Goal: Find specific page/section: Find specific page/section

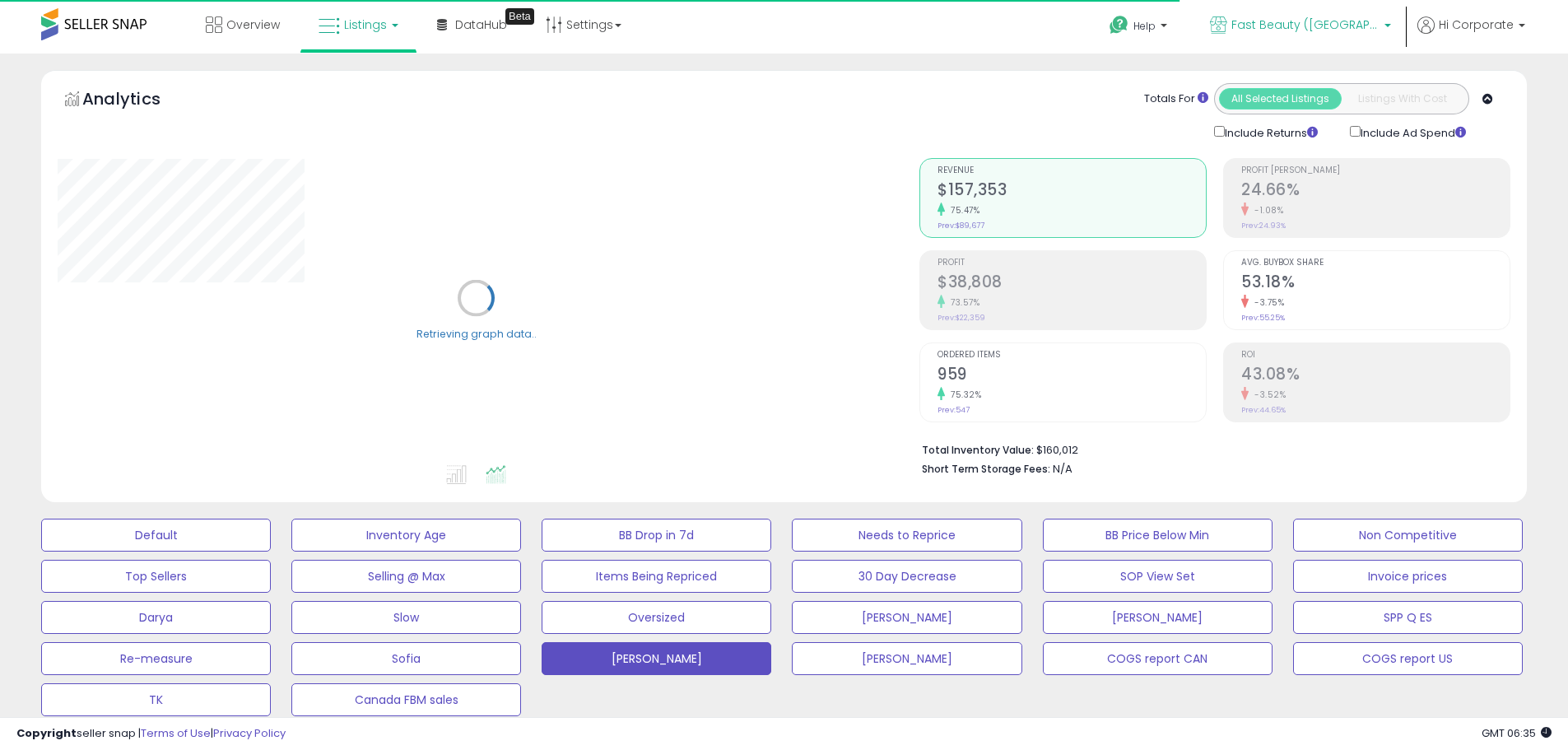
click at [1319, 13] on link "Fast Beauty ([GEOGRAPHIC_DATA])" at bounding box center [1301, 27] width 206 height 53
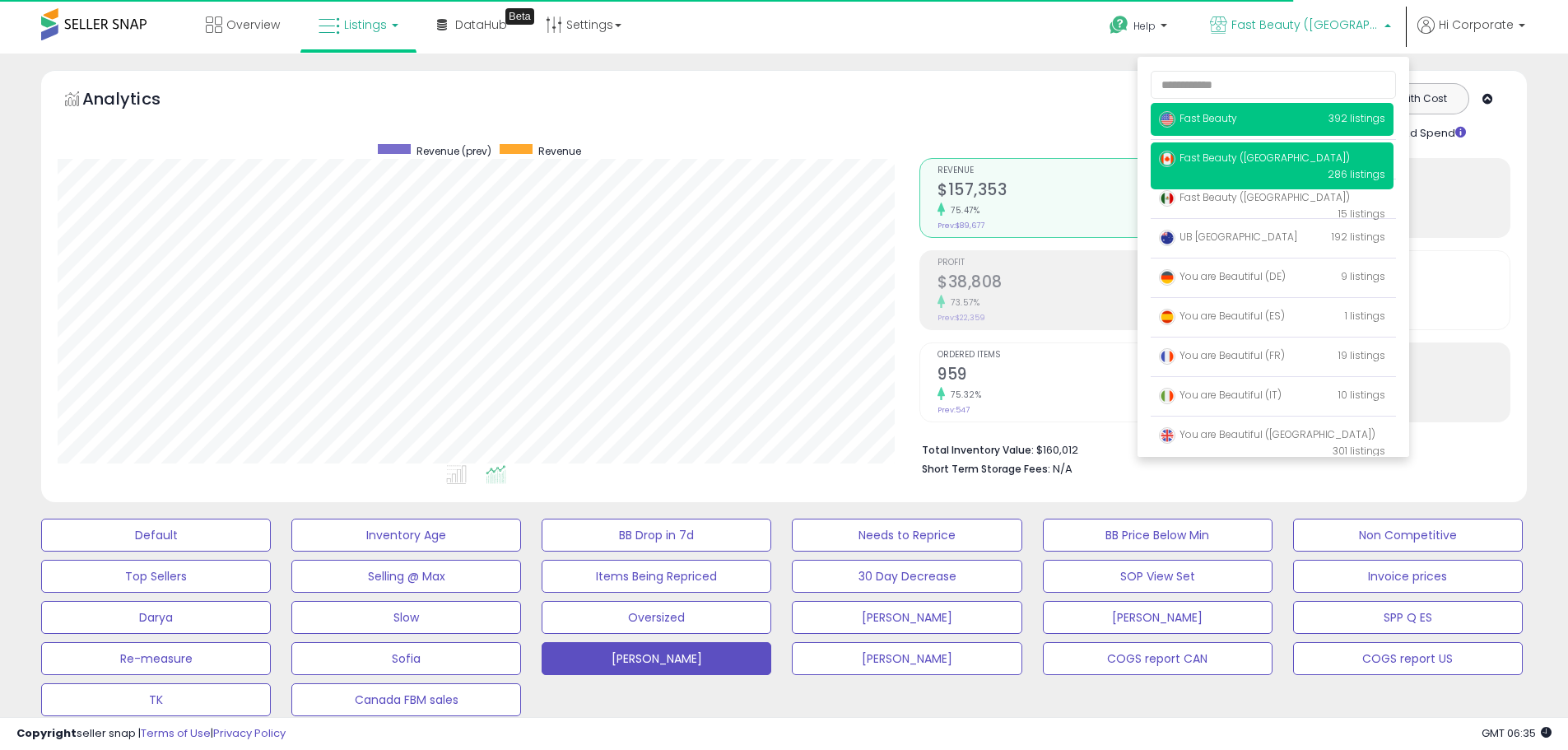
scroll to position [337, 862]
click at [1253, 109] on p "Fast Beauty 392 listings" at bounding box center [1273, 119] width 243 height 33
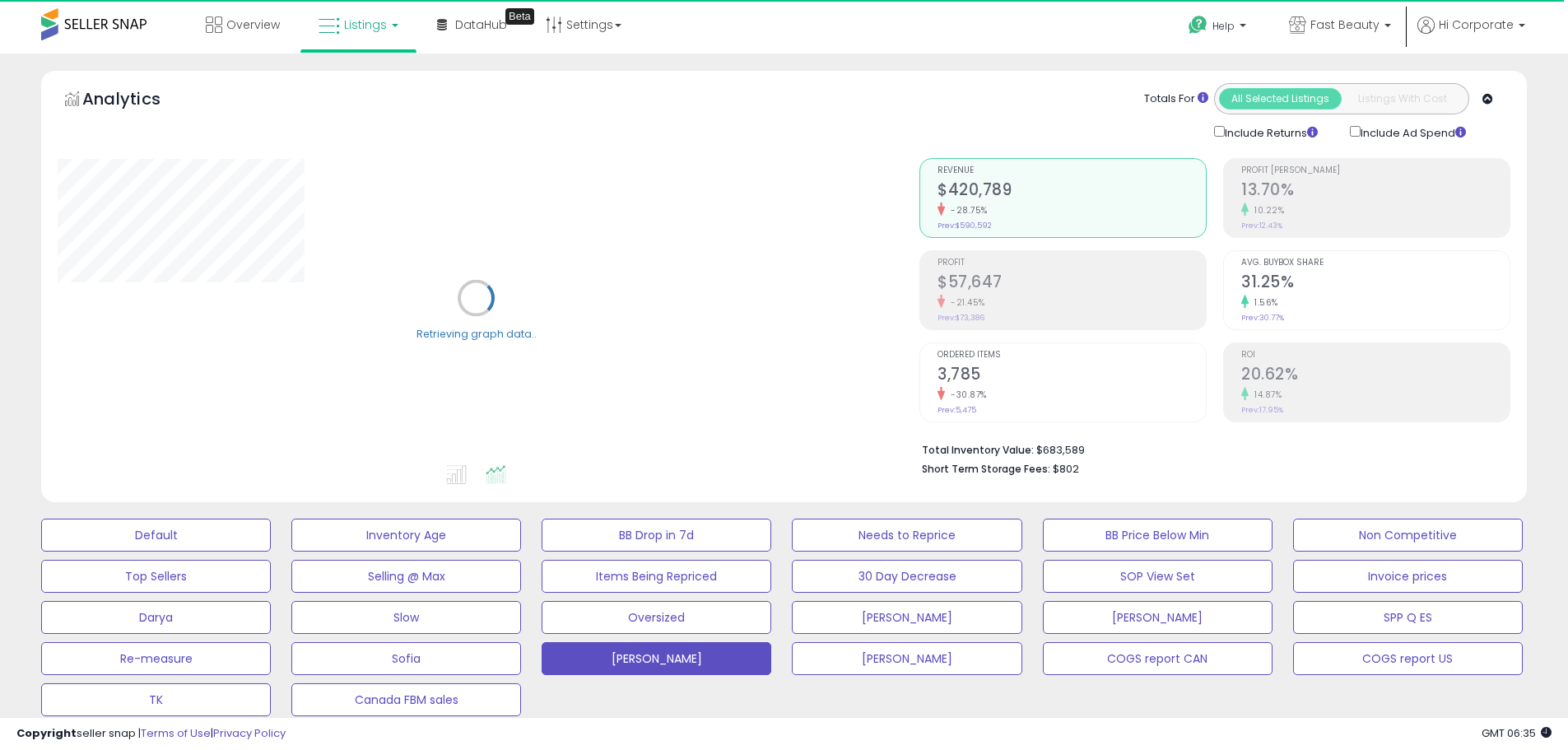
click at [181, 517] on div "Default Inventory Age BB Drop in 7d Needs to Reprice BB Price Below Min Non Com…" at bounding box center [784, 613] width 1527 height 205
click at [182, 527] on button "Default" at bounding box center [156, 535] width 230 height 33
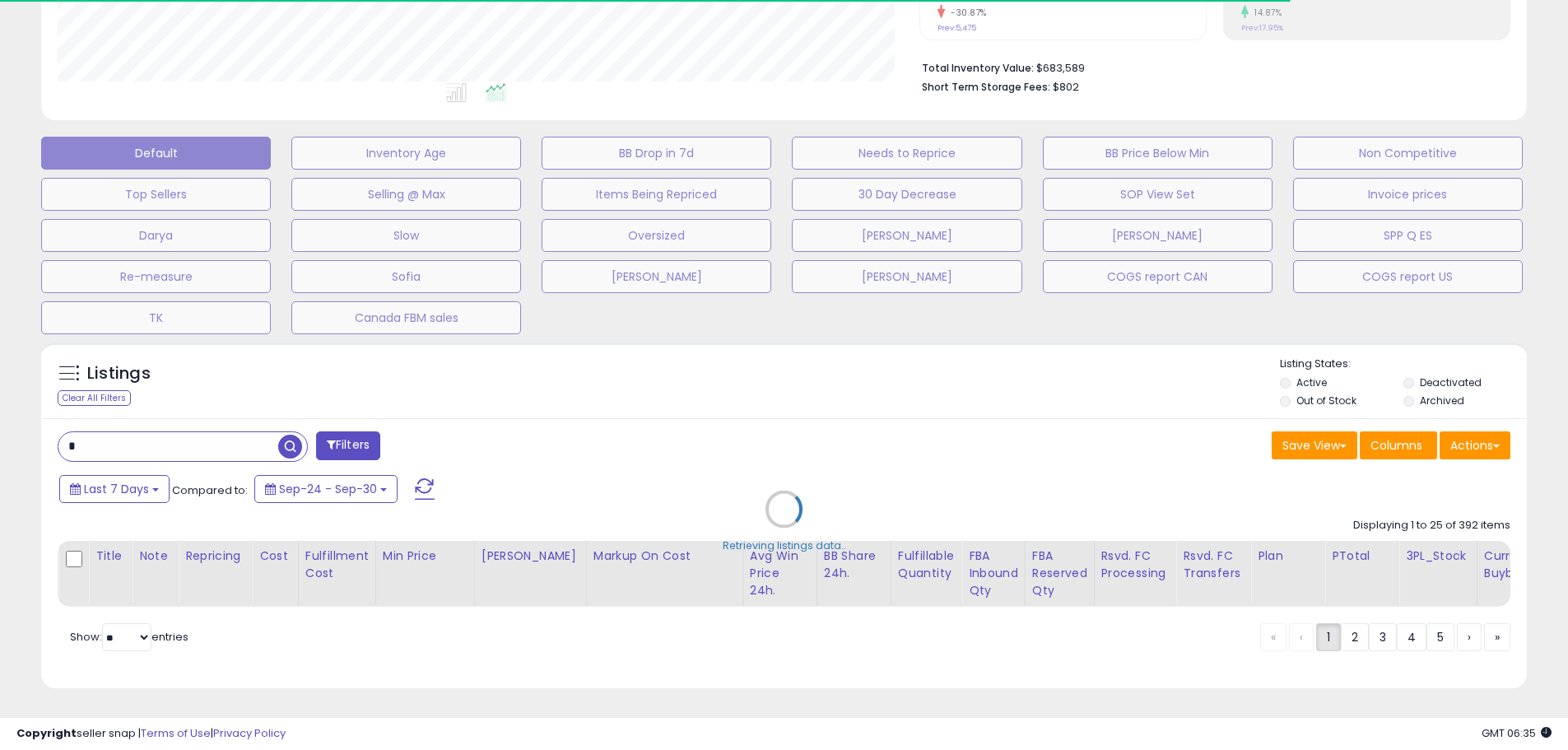
scroll to position [337, 862]
click at [1410, 370] on div "Retrieving listings data.." at bounding box center [784, 521] width 1511 height 374
click at [1409, 388] on div "Retrieving listings data.." at bounding box center [784, 521] width 1511 height 374
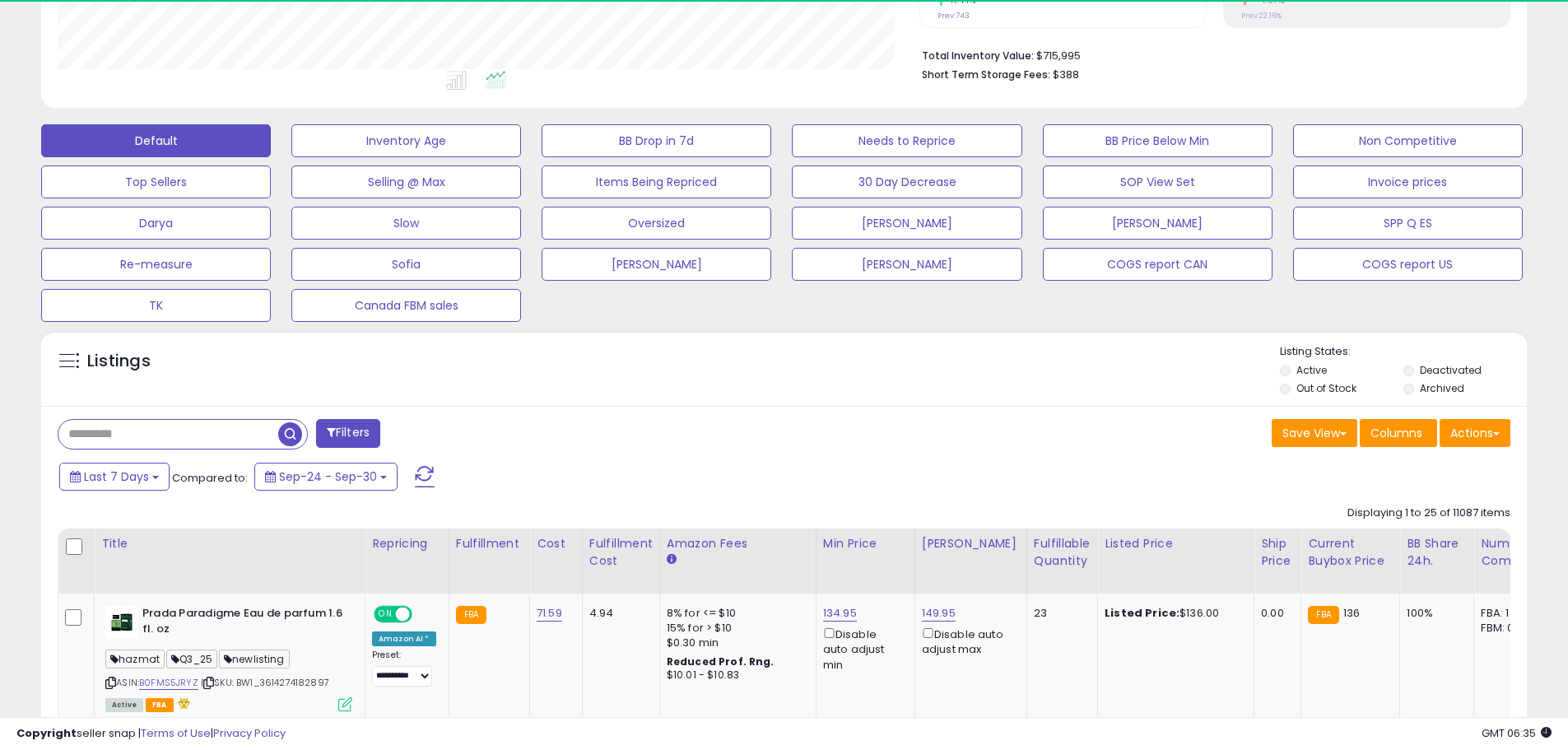
click at [219, 432] on input "text" at bounding box center [168, 434] width 220 height 29
paste input "**********"
type input "**********"
click at [435, 436] on span "button" at bounding box center [432, 434] width 24 height 24
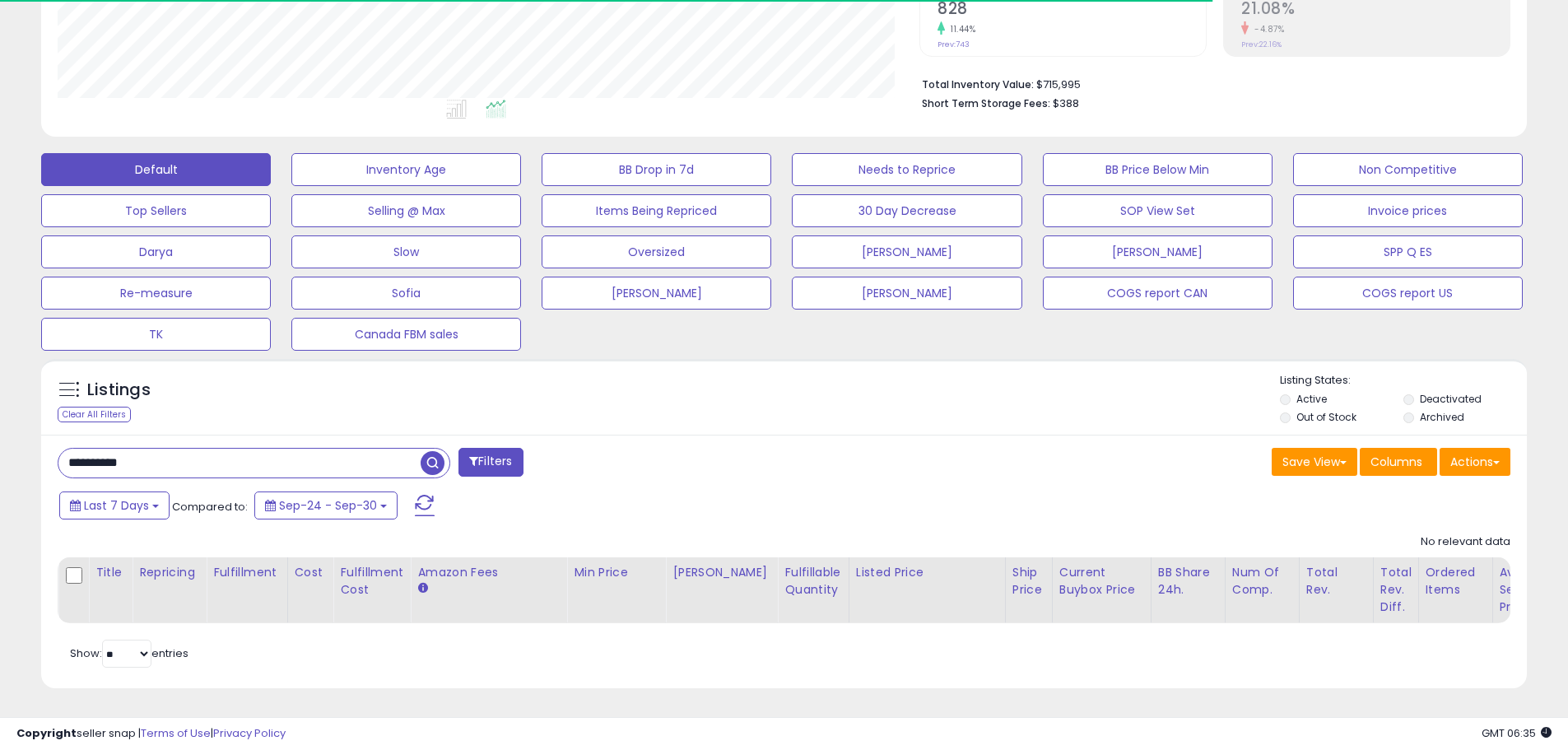
scroll to position [822658, 822325]
click at [432, 453] on span "button" at bounding box center [432, 463] width 24 height 24
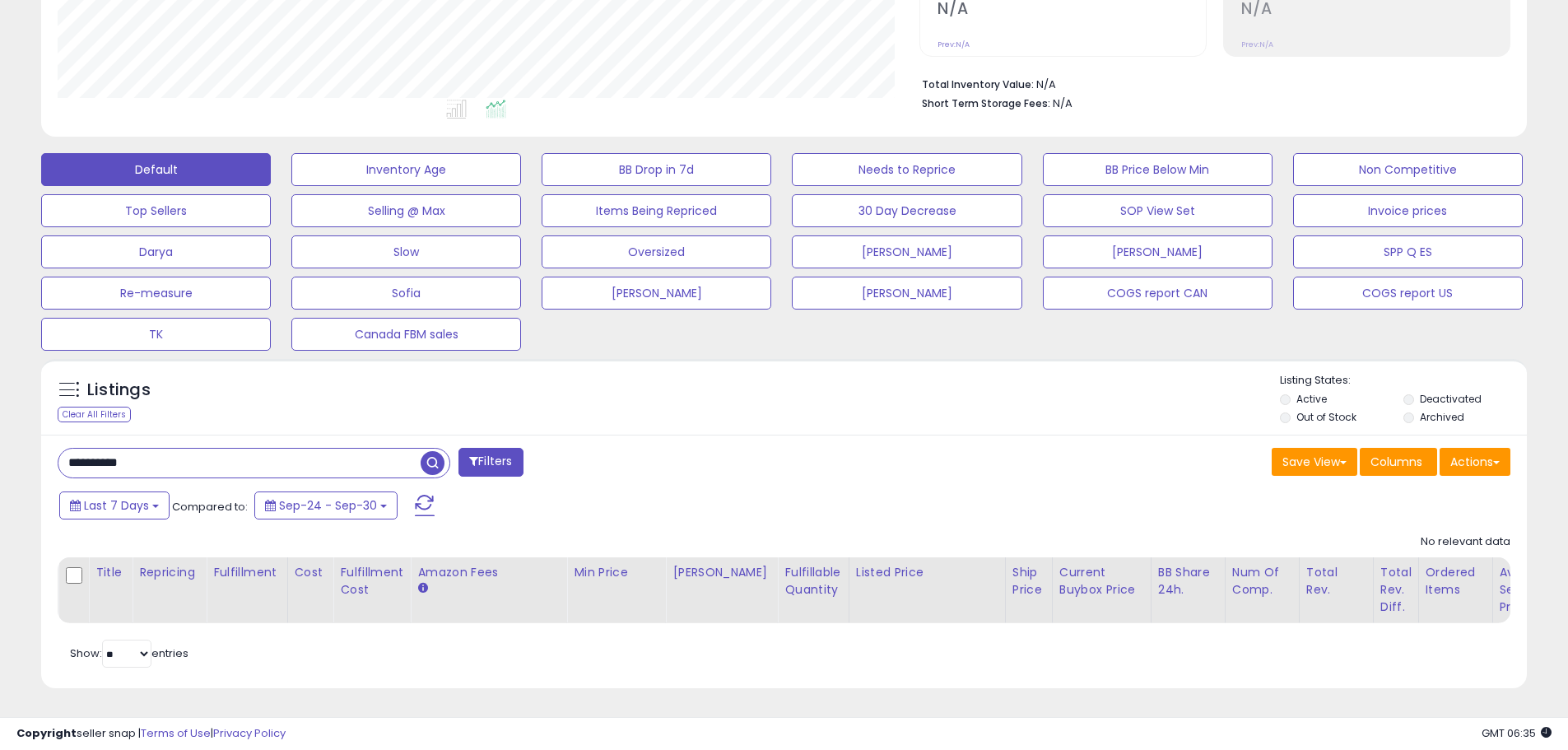
scroll to position [337, 862]
